Goal: Navigation & Orientation: Find specific page/section

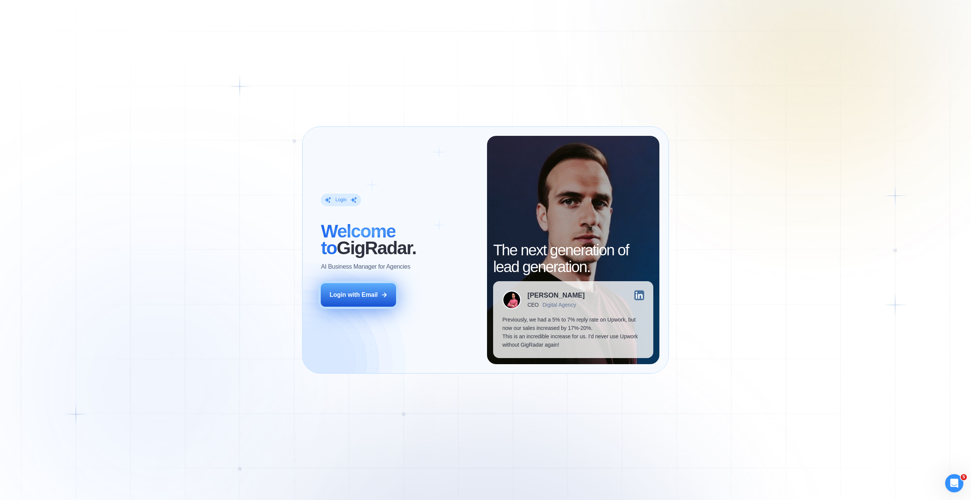
click at [367, 296] on div "Login with Email" at bounding box center [353, 295] width 48 height 8
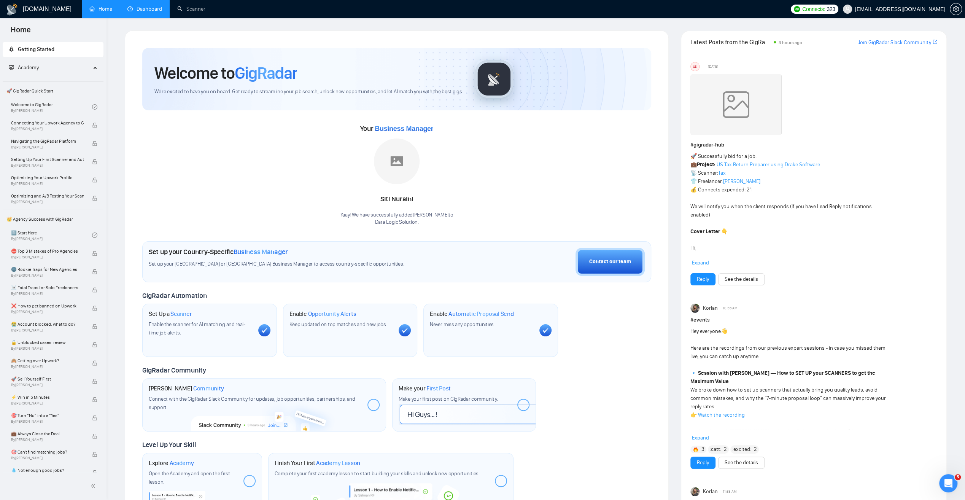
click at [146, 8] on link "Dashboard" at bounding box center [144, 9] width 35 height 6
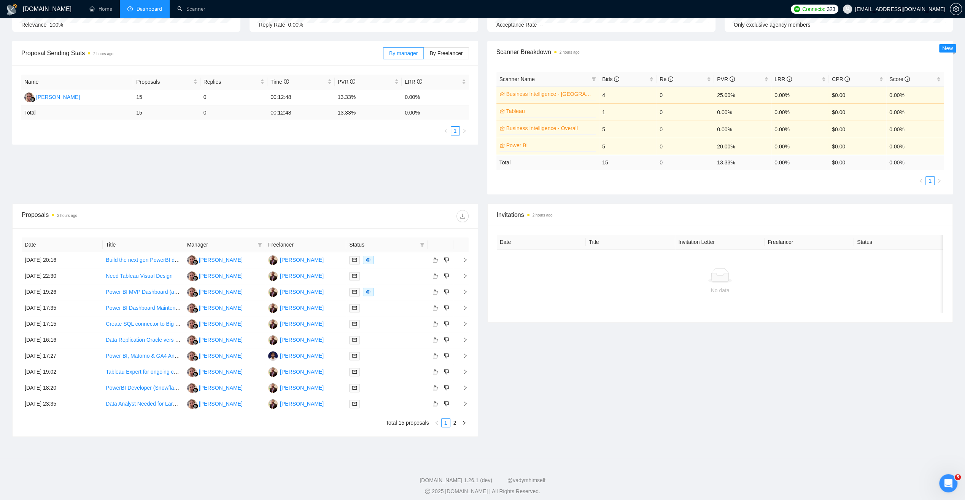
scroll to position [97, 0]
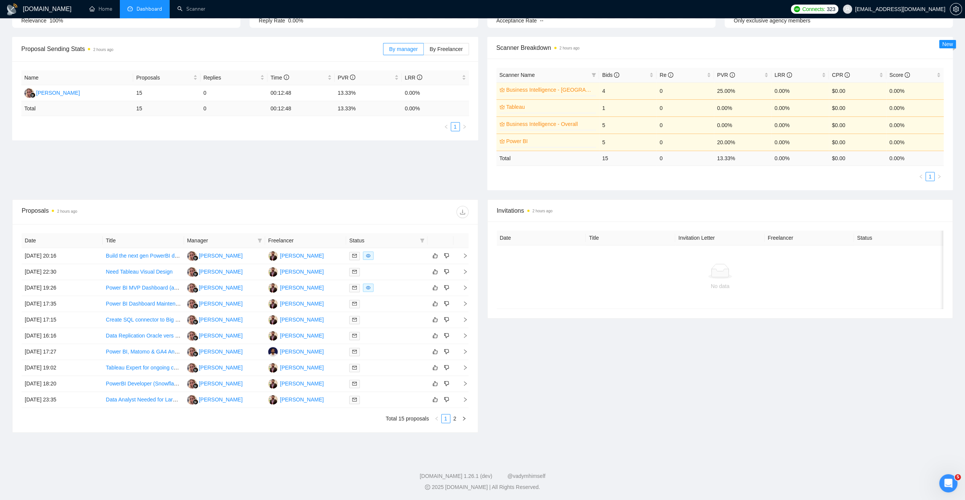
click at [39, 237] on th "Date" at bounding box center [62, 240] width 81 height 15
click at [455, 418] on link "2" at bounding box center [455, 418] width 8 height 8
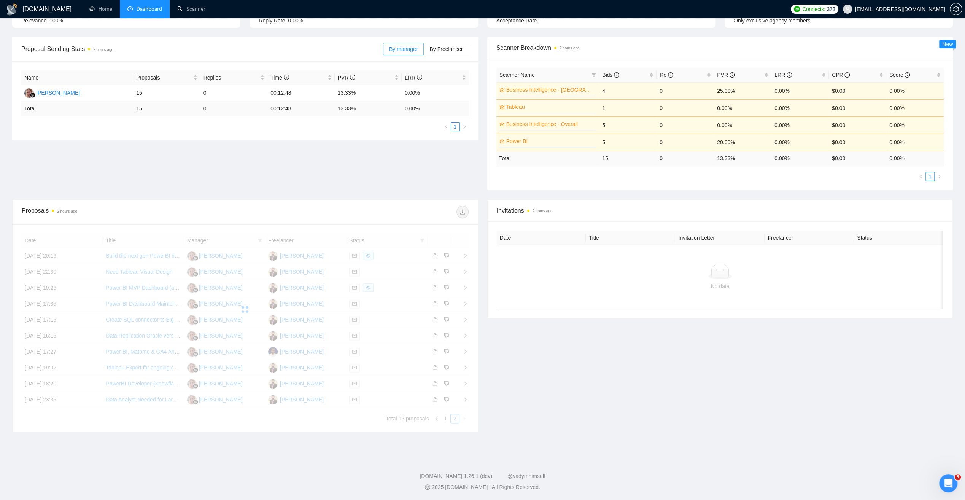
scroll to position [16, 0]
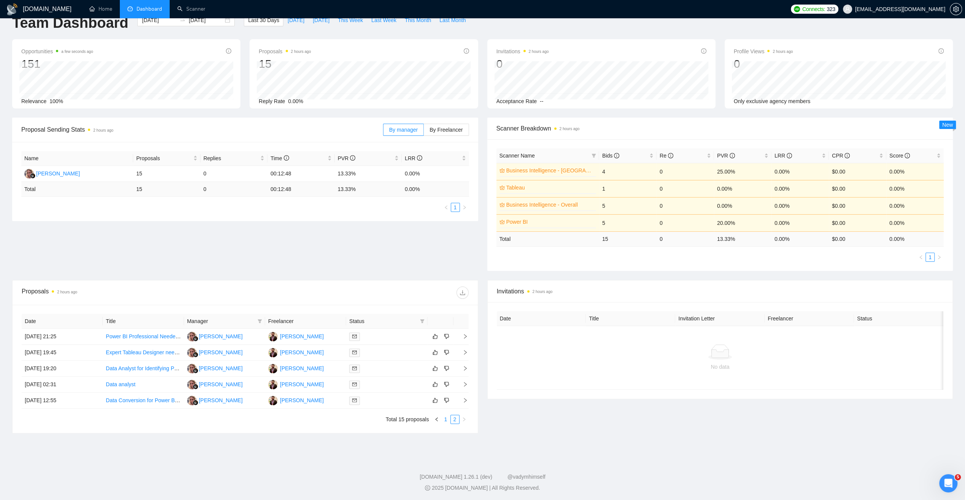
click at [445, 418] on link "1" at bounding box center [446, 419] width 8 height 8
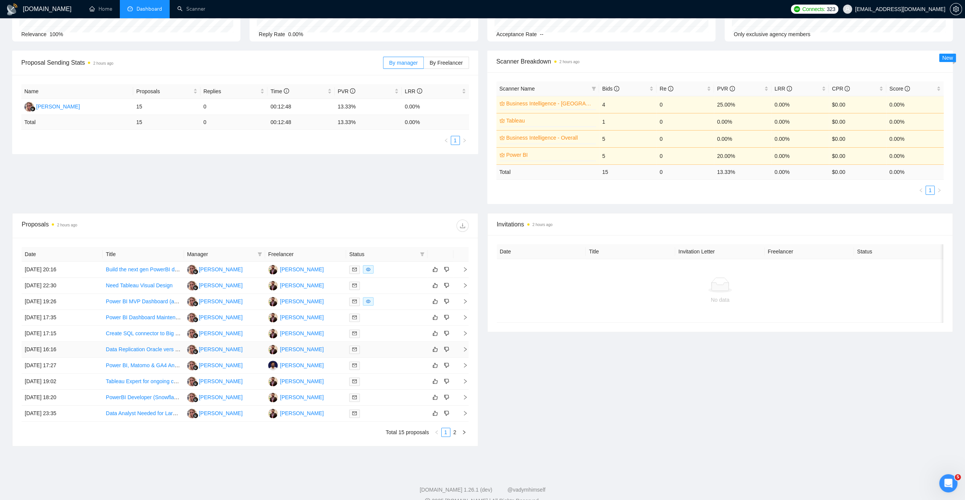
scroll to position [92, 0]
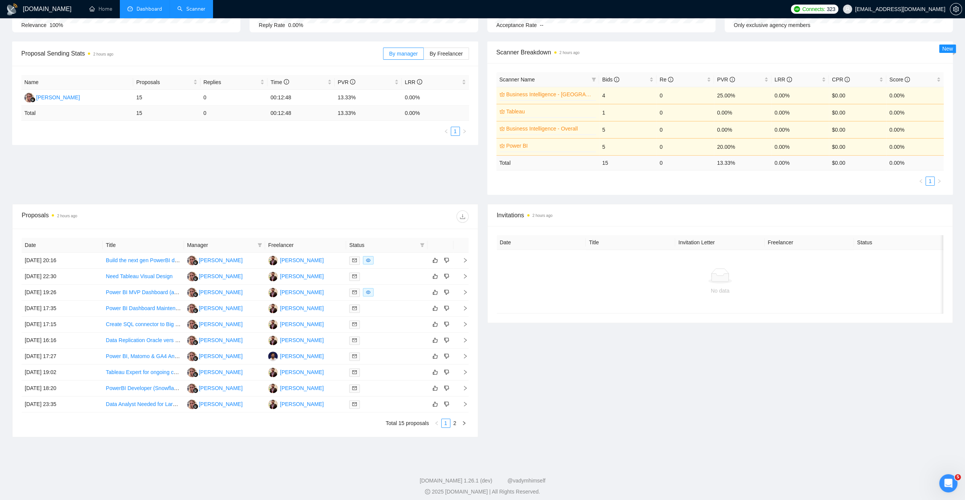
click at [197, 12] on link "Scanner" at bounding box center [191, 9] width 28 height 6
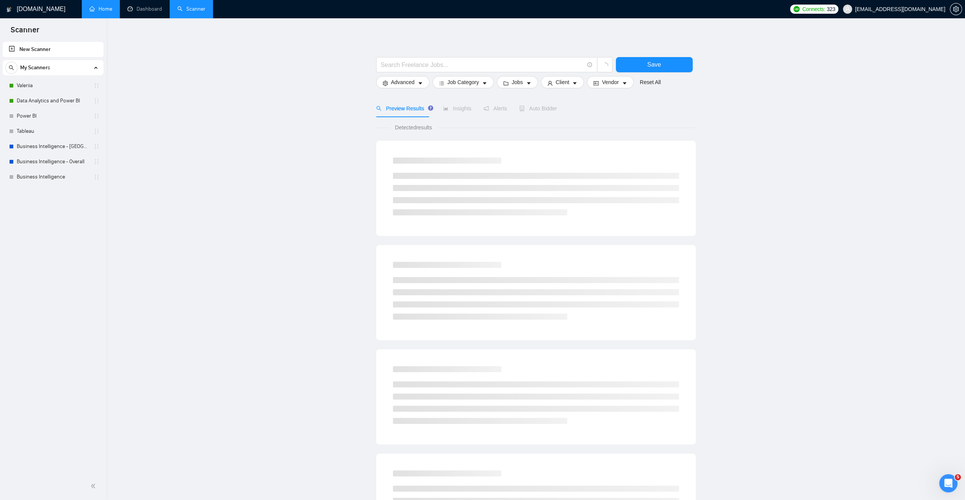
click at [109, 8] on link "Home" at bounding box center [100, 9] width 23 height 6
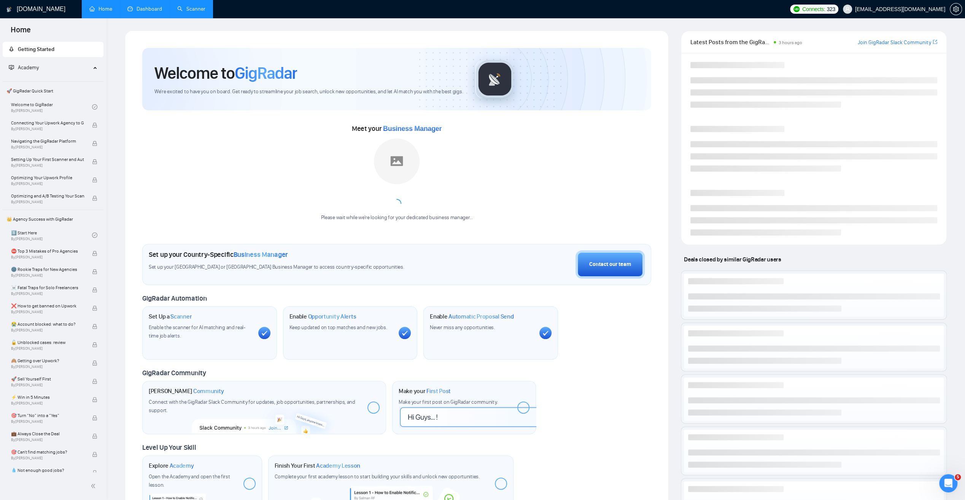
click at [137, 9] on link "Dashboard" at bounding box center [144, 9] width 35 height 6
